Goal: Transaction & Acquisition: Purchase product/service

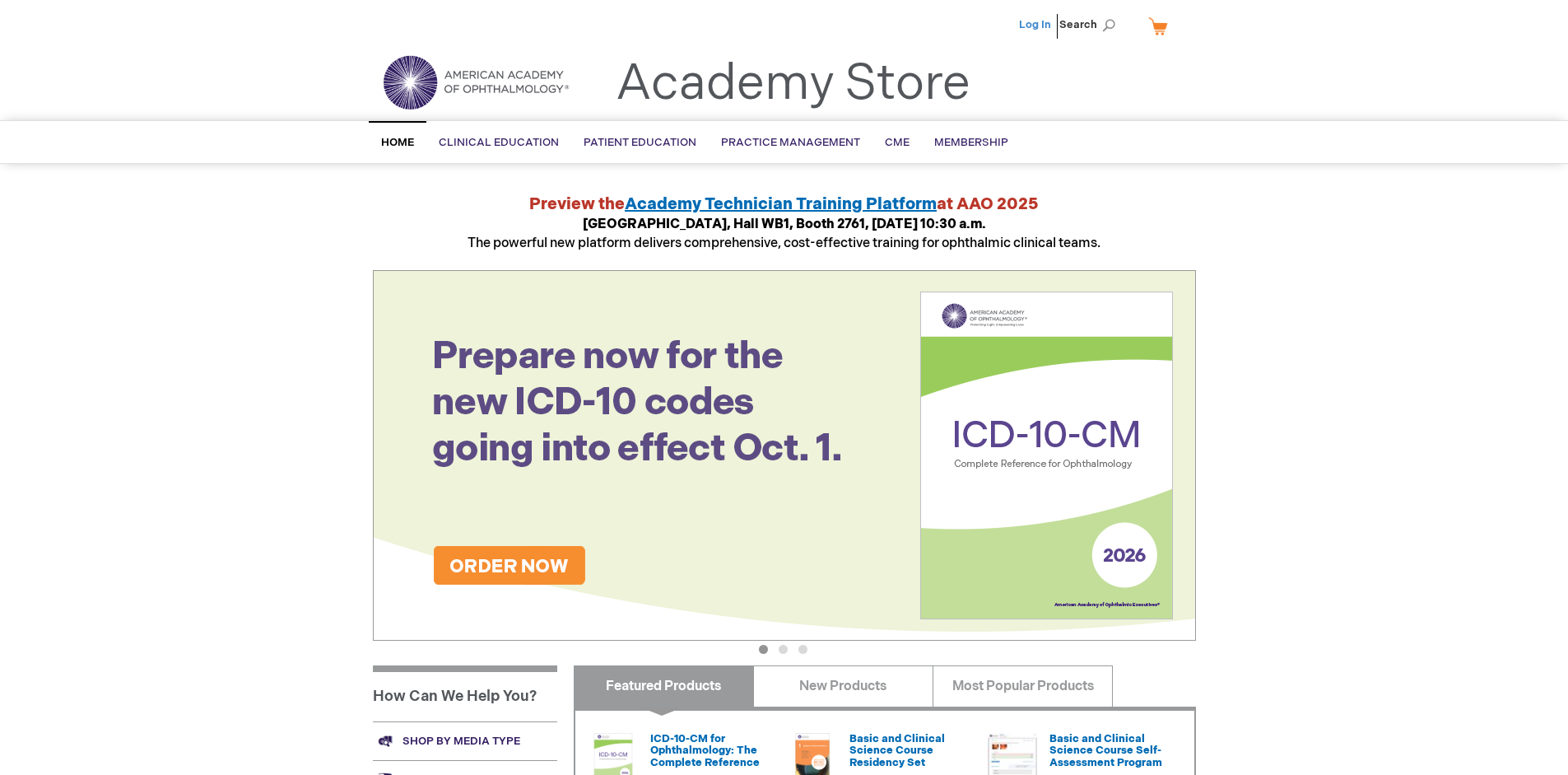
click at [1036, 25] on link "Log In" at bounding box center [1035, 25] width 33 height 13
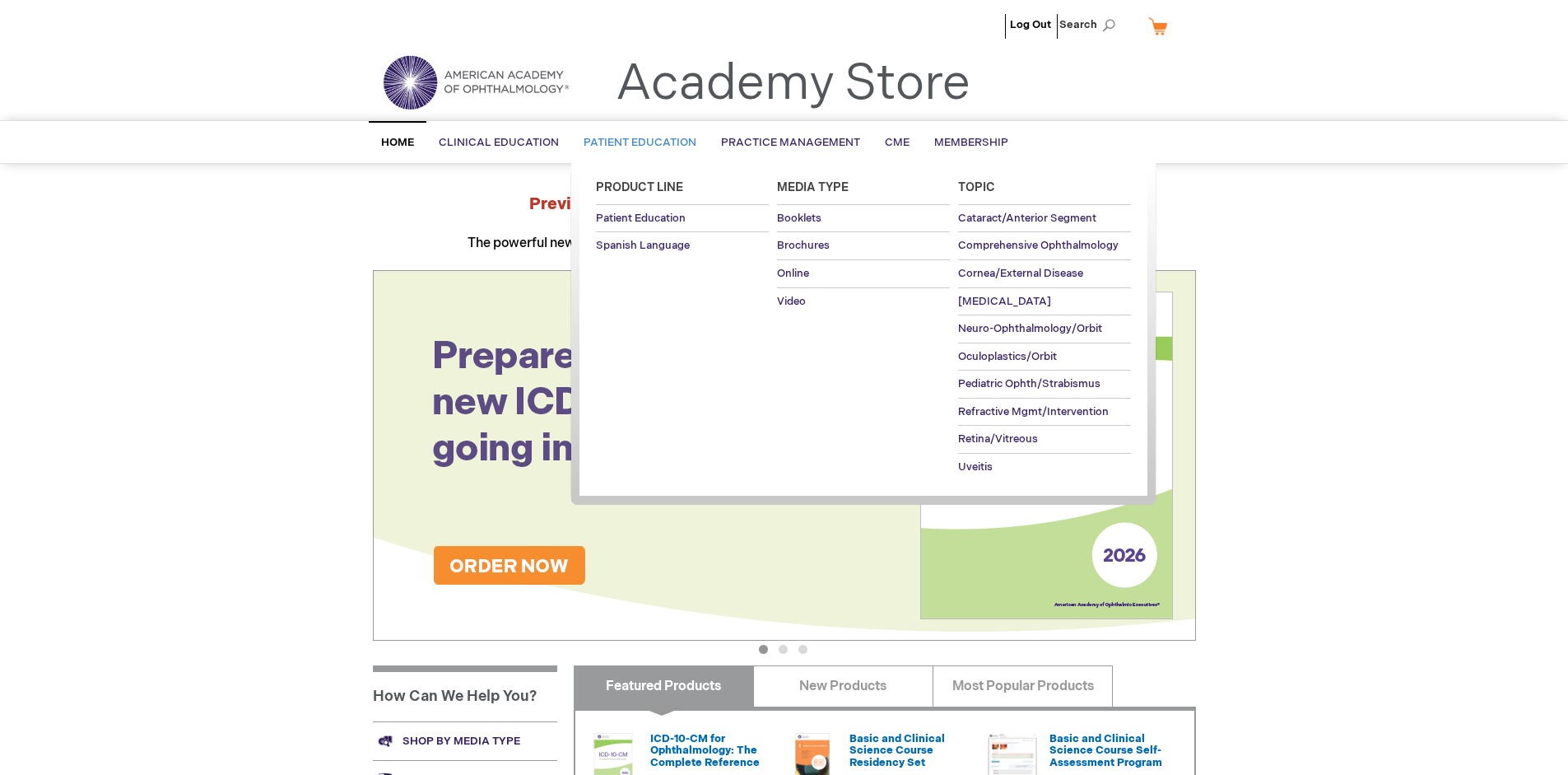
click at [635, 143] on span "Patient Education" at bounding box center [640, 143] width 113 height 13
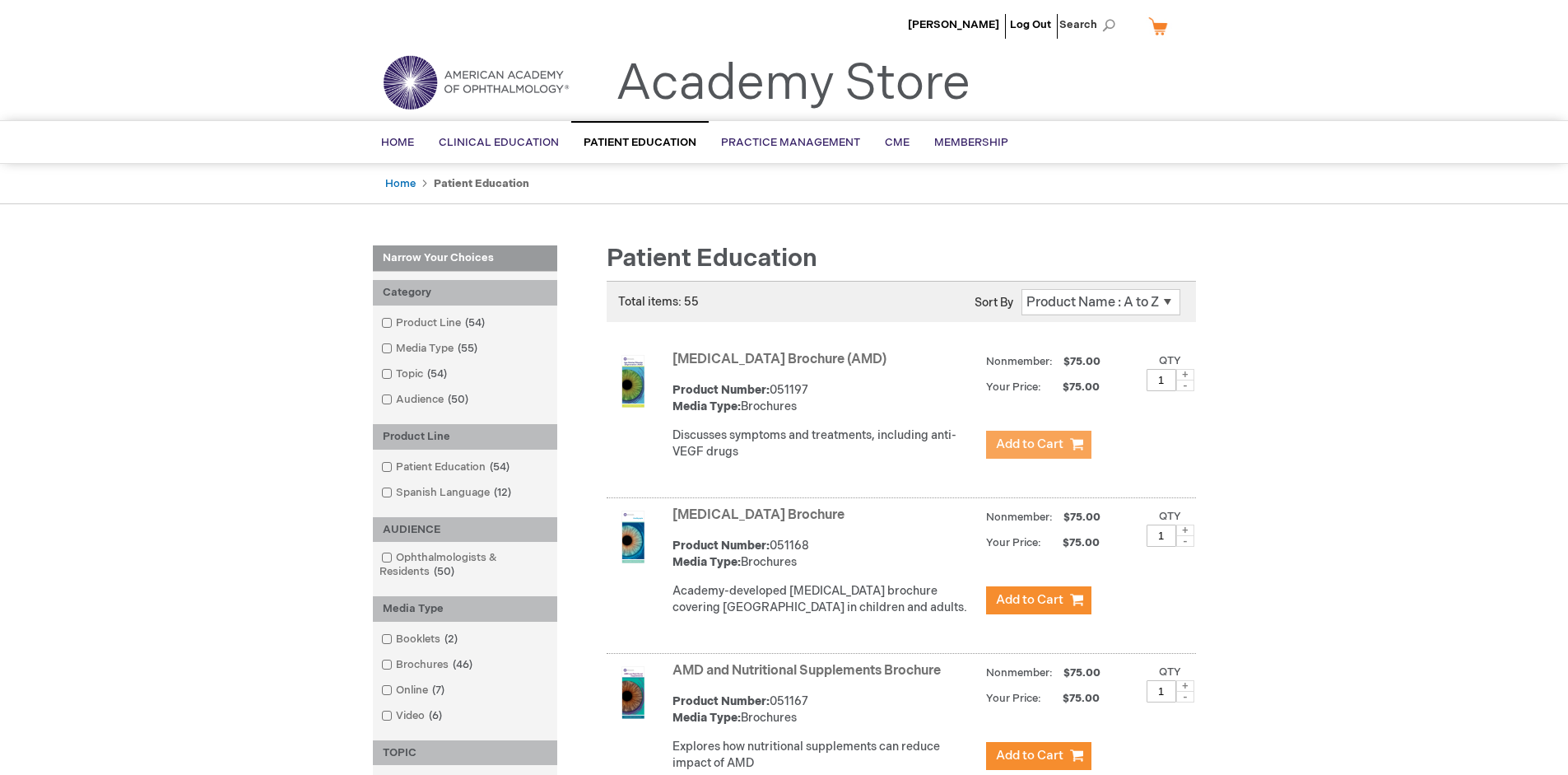
click at [1038, 445] on span "Add to Cart" at bounding box center [1029, 444] width 68 height 15
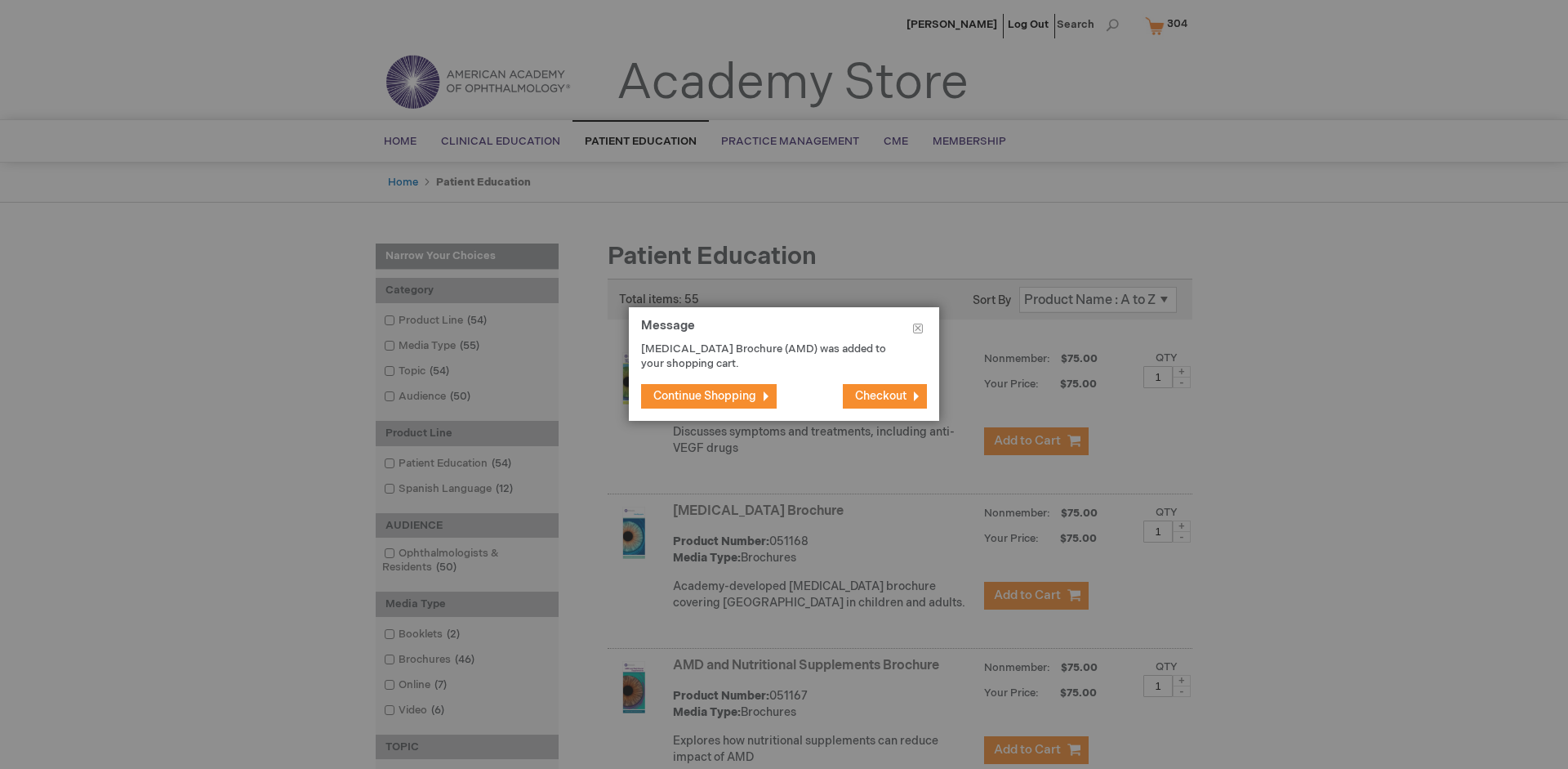
click at [704, 395] on span "Continue Shopping" at bounding box center [704, 396] width 103 height 14
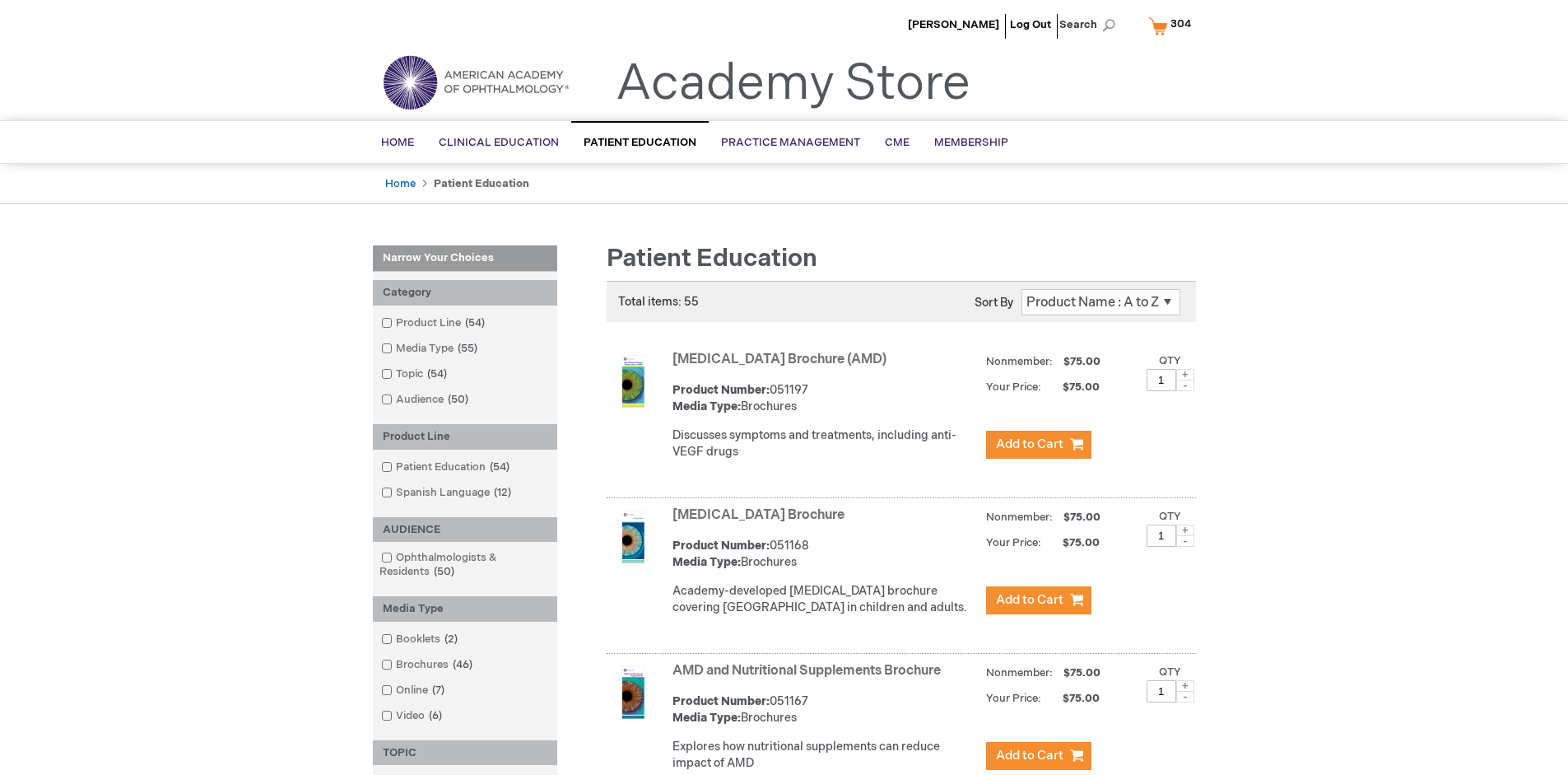
click at [810, 678] on link "AMD and Nutritional Supplements Brochure" at bounding box center [806, 671] width 268 height 15
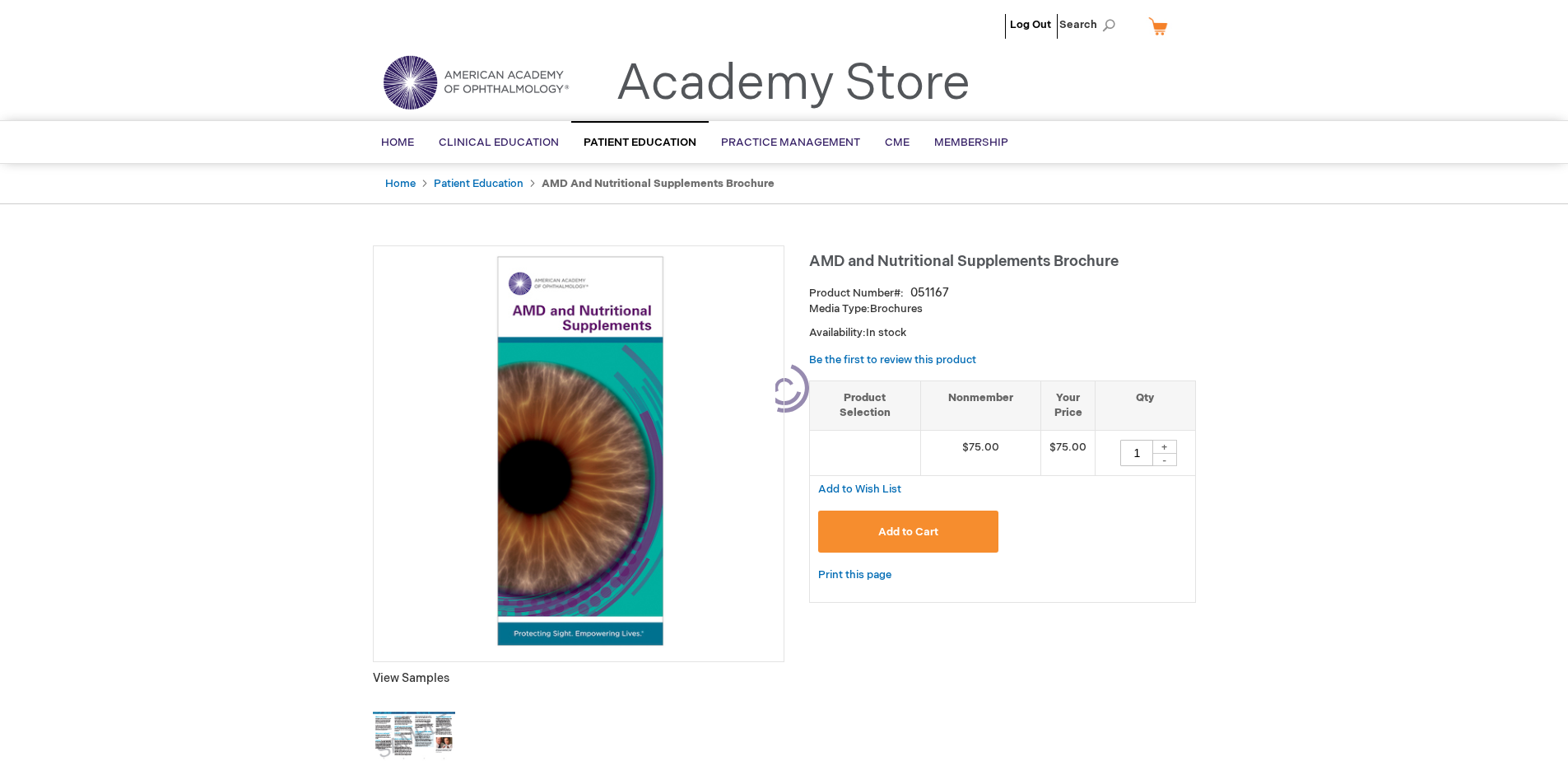
type input "1"
click at [908, 531] on span "Add to Cart" at bounding box center [908, 532] width 60 height 13
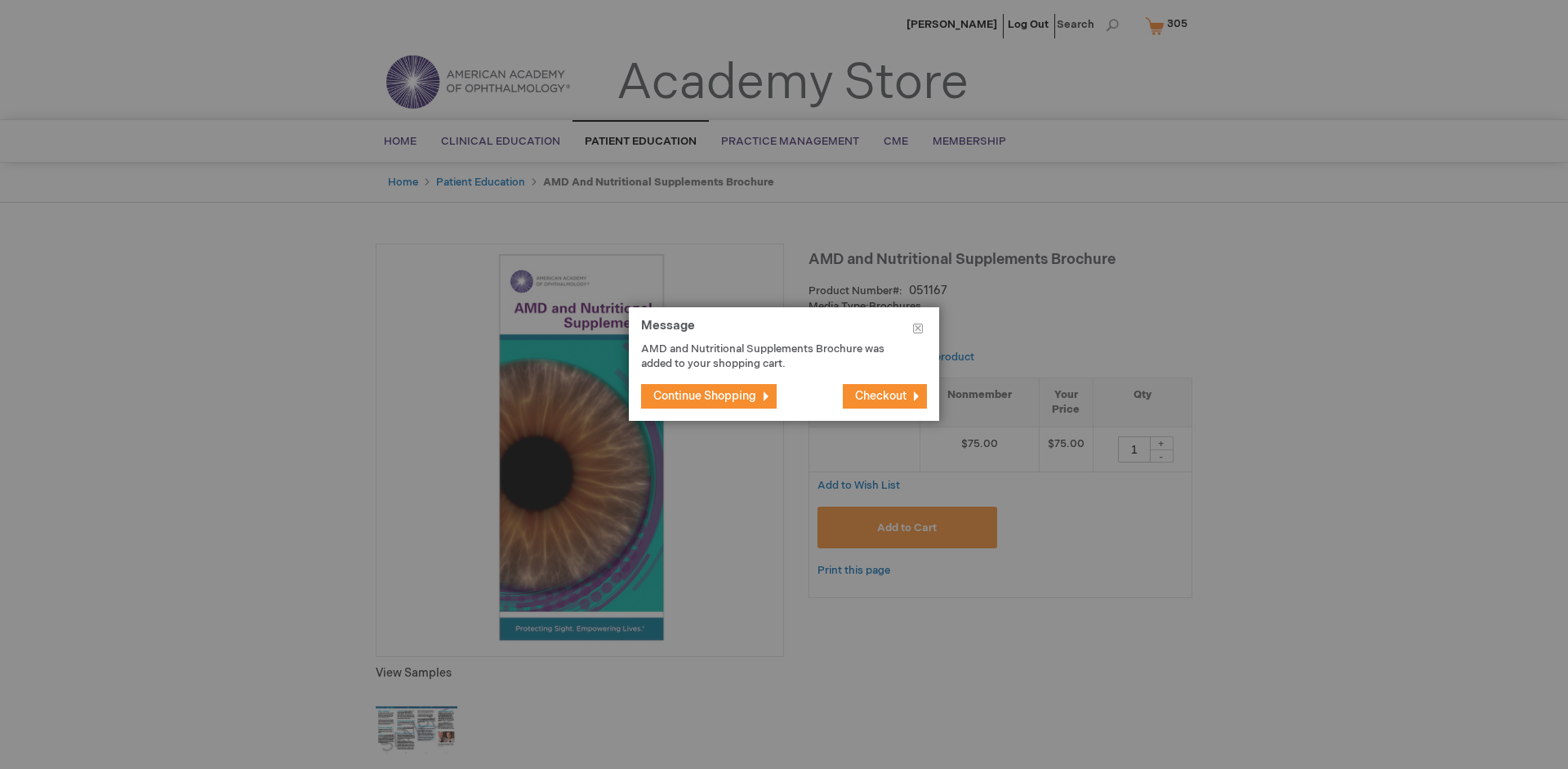
click at [704, 395] on span "Continue Shopping" at bounding box center [704, 396] width 103 height 14
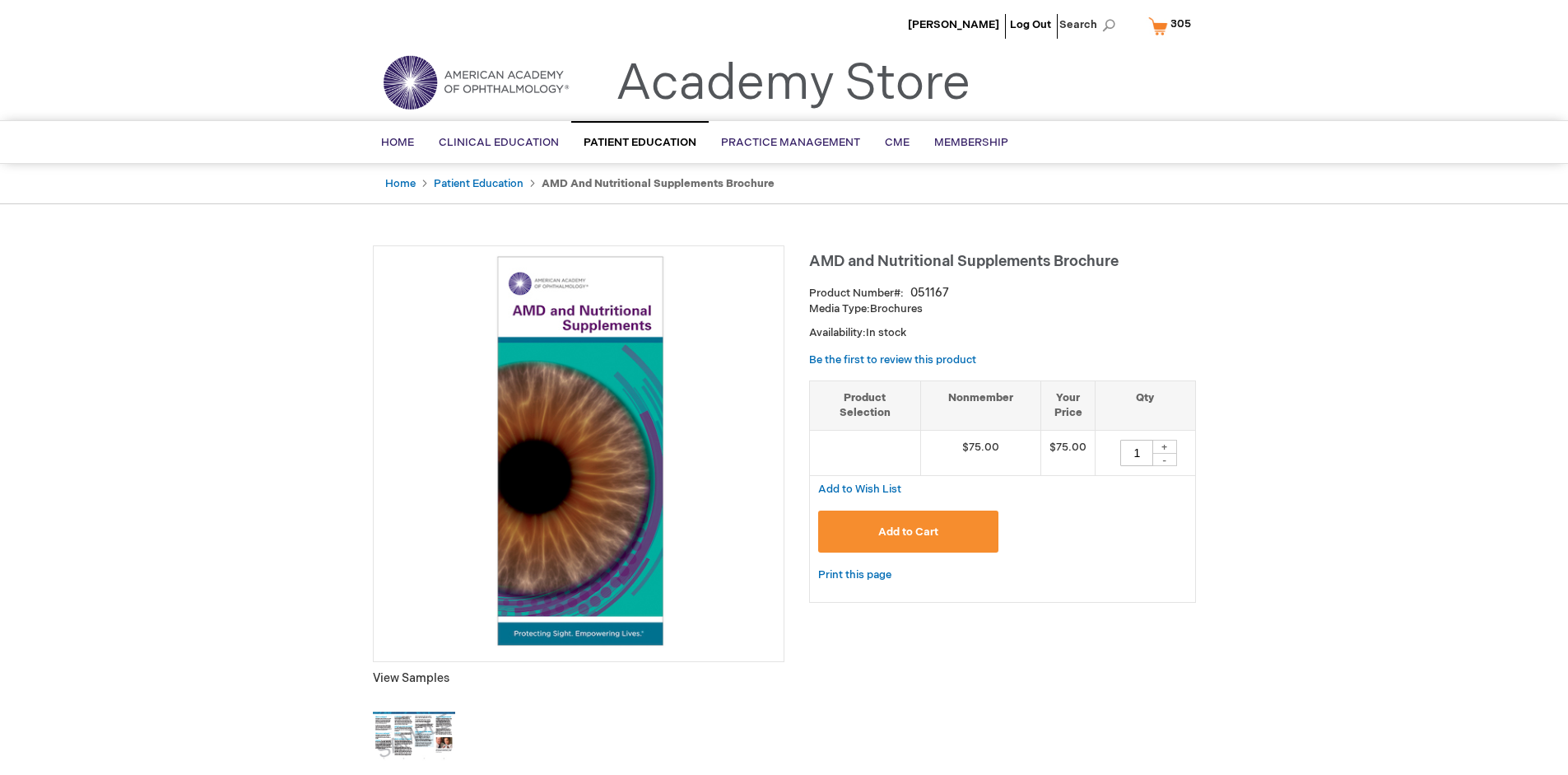
click at [1172, 26] on span "305" at bounding box center [1181, 24] width 21 height 13
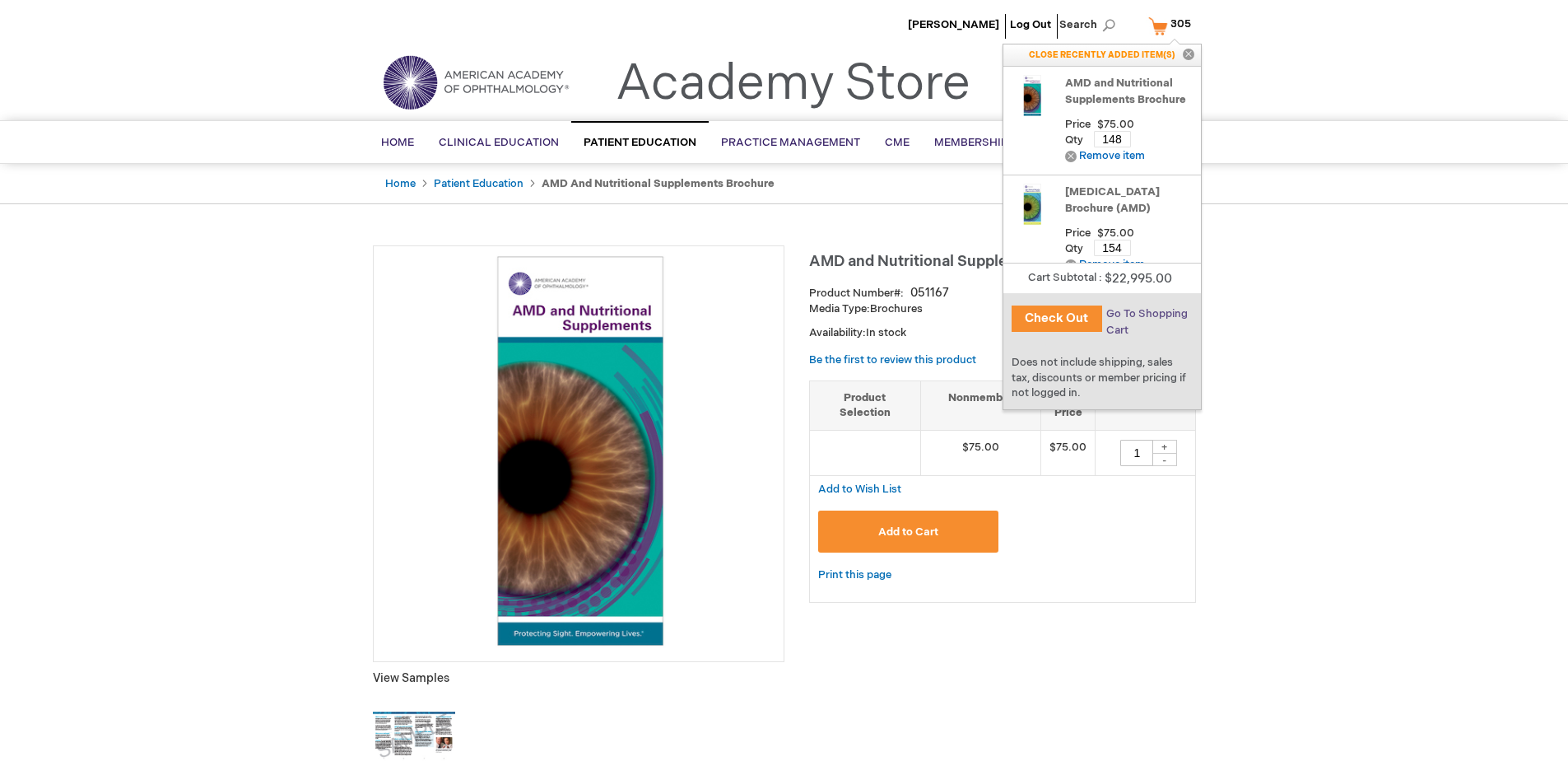
click at [1145, 314] on span "Go To Shopping Cart" at bounding box center [1146, 321] width 81 height 30
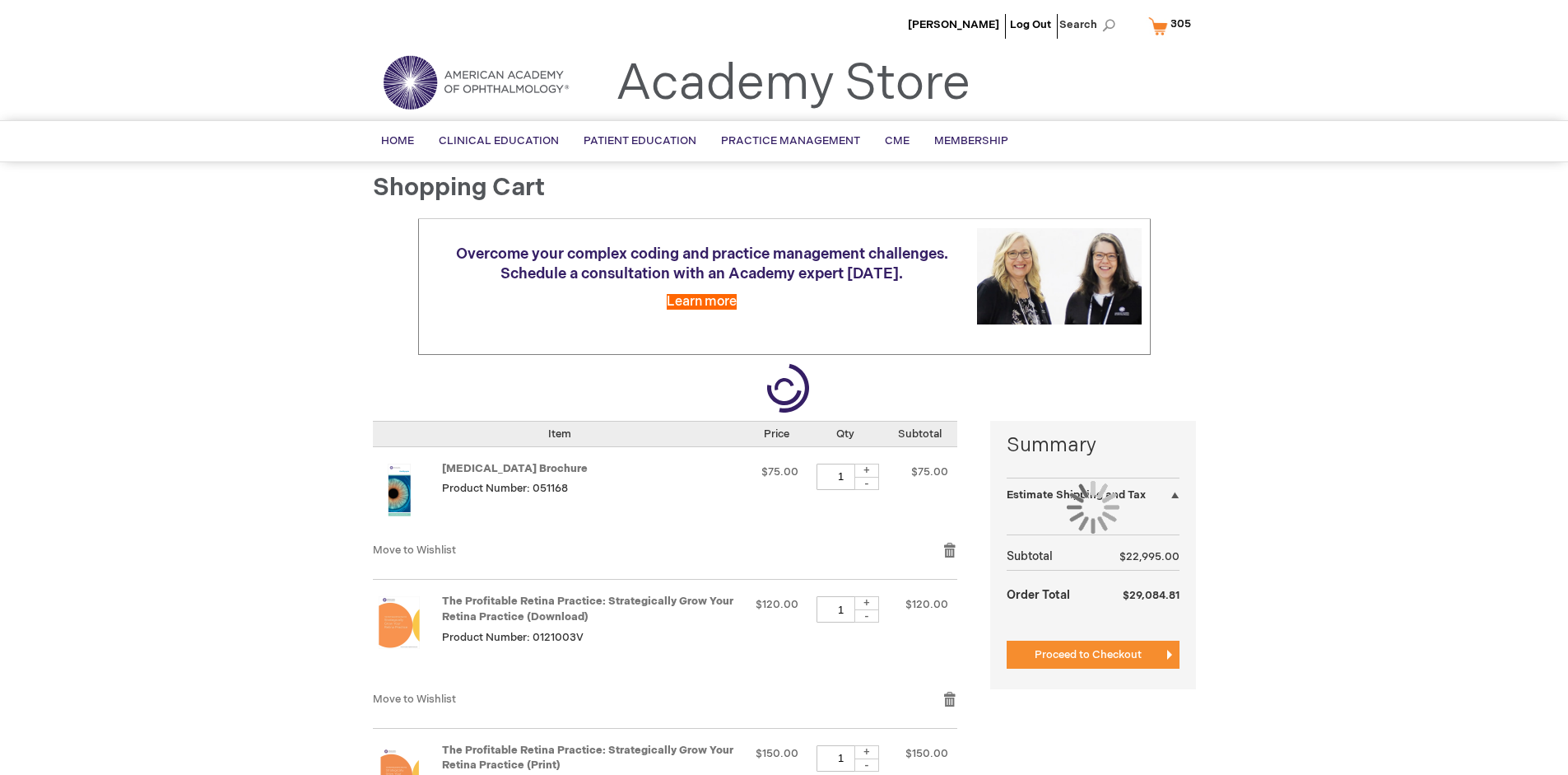
select select "US"
select select "41"
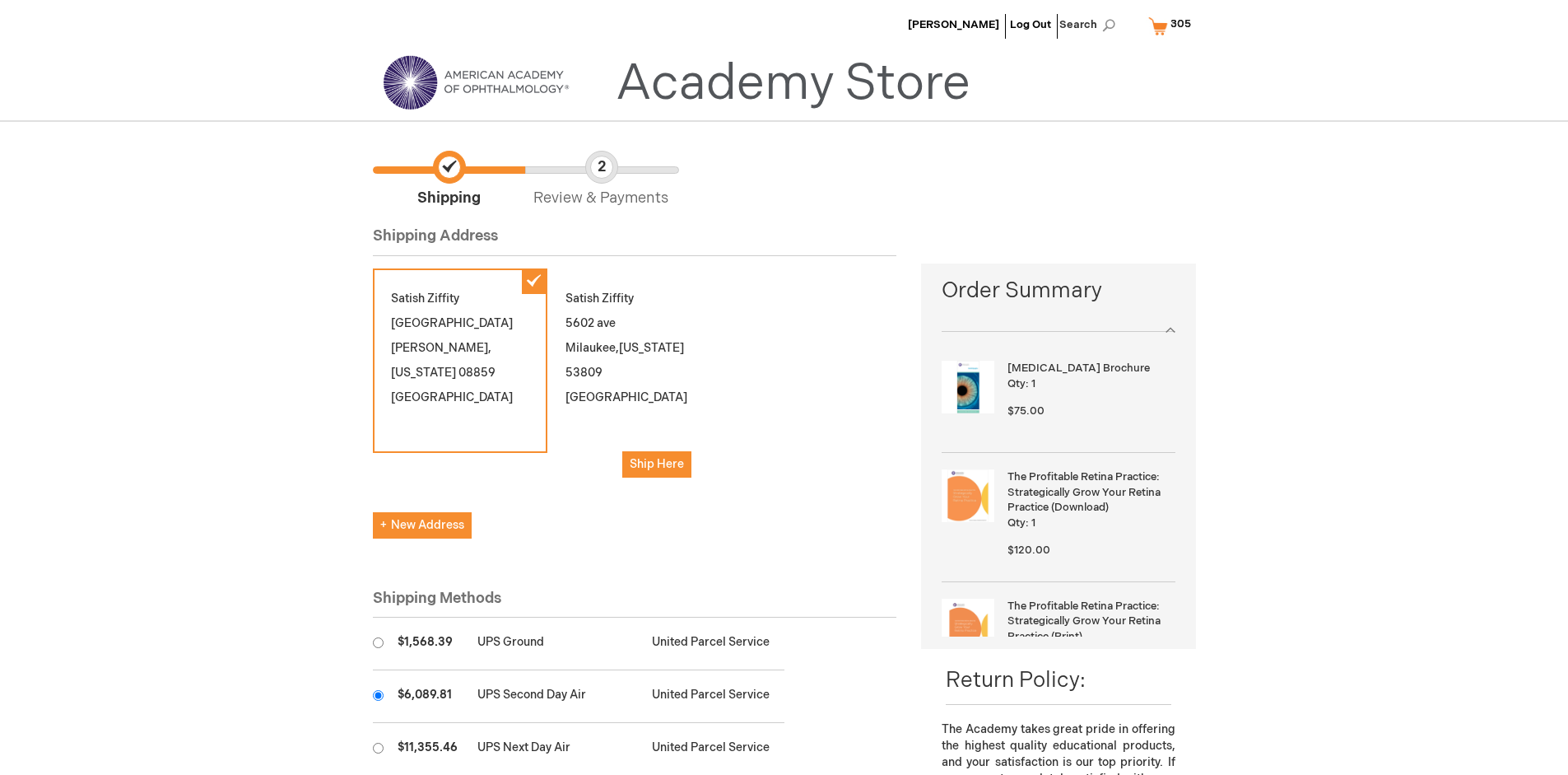
click at [378, 695] on input "radio" at bounding box center [378, 695] width 11 height 11
